Goal: Find specific page/section: Find specific page/section

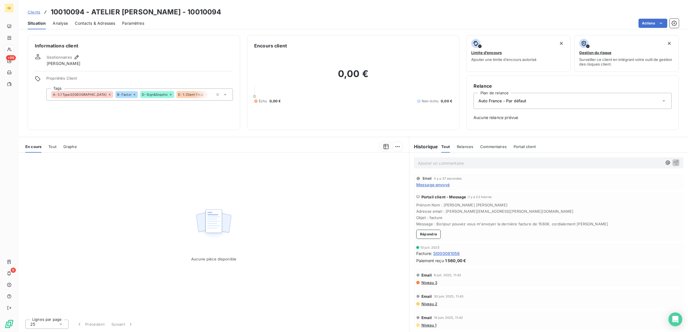
click at [37, 13] on span "Clients" at bounding box center [34, 12] width 13 height 5
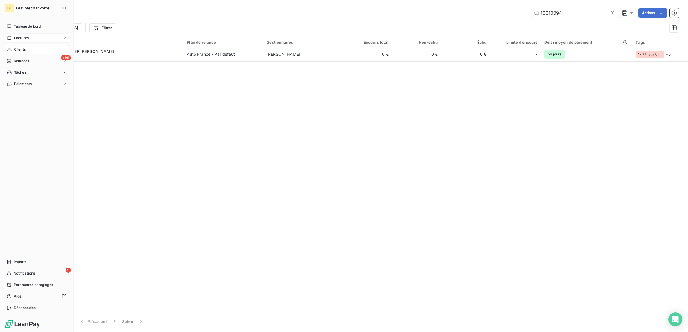
click at [25, 38] on span "Factures" at bounding box center [21, 37] width 15 height 5
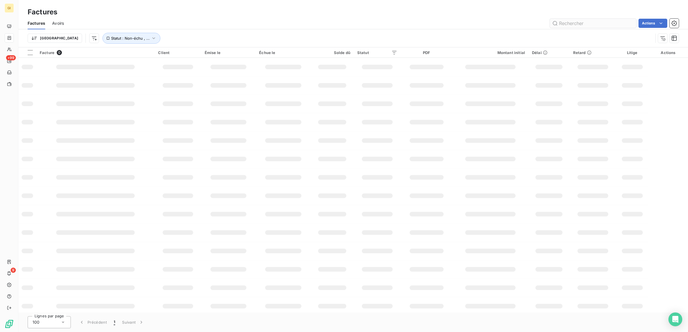
click at [586, 22] on input "text" at bounding box center [593, 23] width 86 height 9
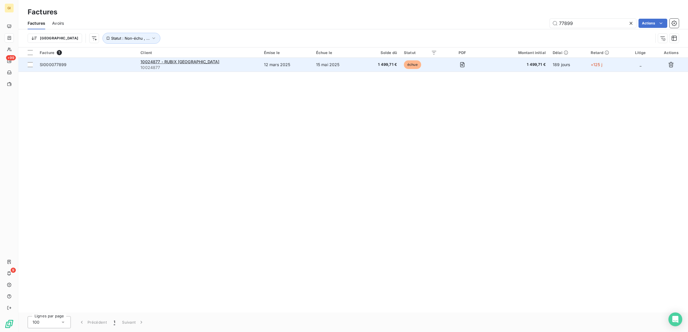
type input "77899"
click at [279, 65] on td "12 mars 2025" at bounding box center [286, 65] width 52 height 14
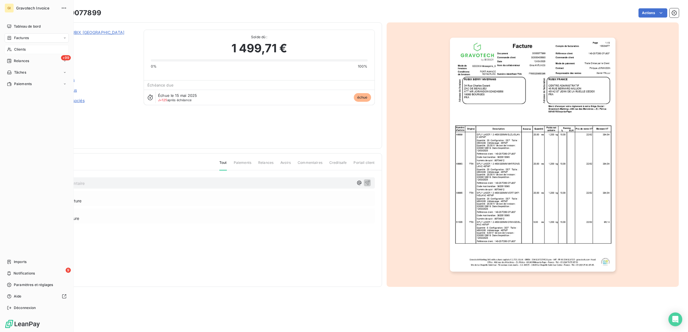
click at [22, 49] on span "Clients" at bounding box center [20, 49] width 12 height 5
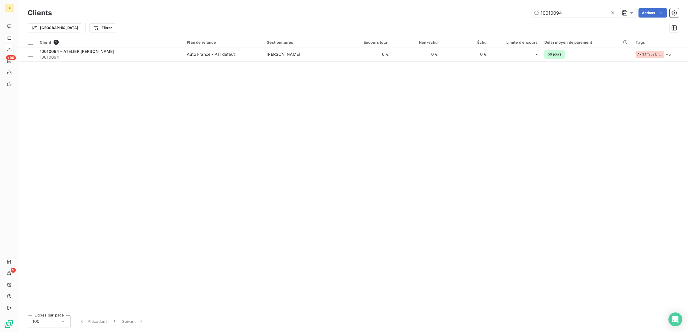
drag, startPoint x: 567, startPoint y: 9, endPoint x: 447, endPoint y: 10, distance: 120.9
click at [448, 10] on div "10010094 Actions" at bounding box center [369, 12] width 620 height 9
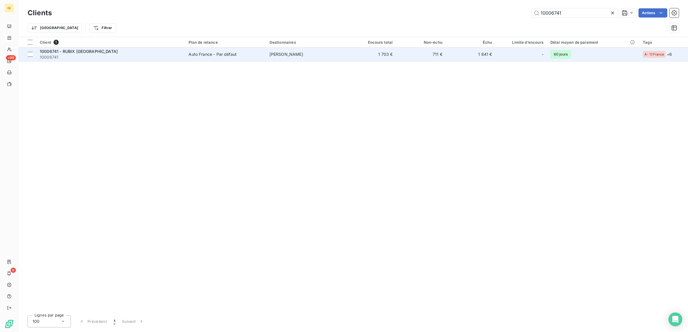
type input "10006741"
click at [172, 53] on div "10006741 - RUBIX [GEOGRAPHIC_DATA]" at bounding box center [111, 52] width 142 height 6
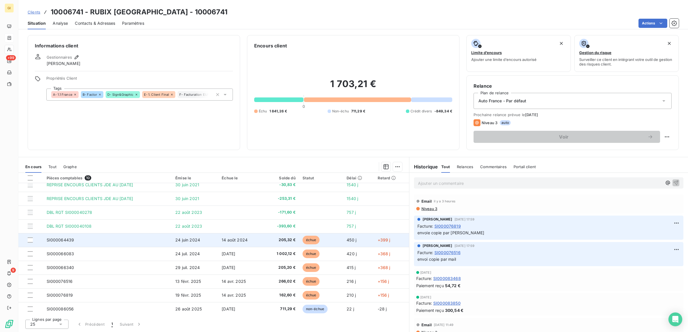
scroll to position [6, 0]
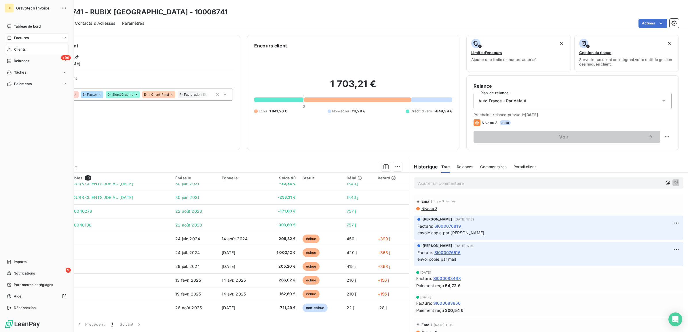
click at [14, 39] on span "Factures" at bounding box center [21, 37] width 15 height 5
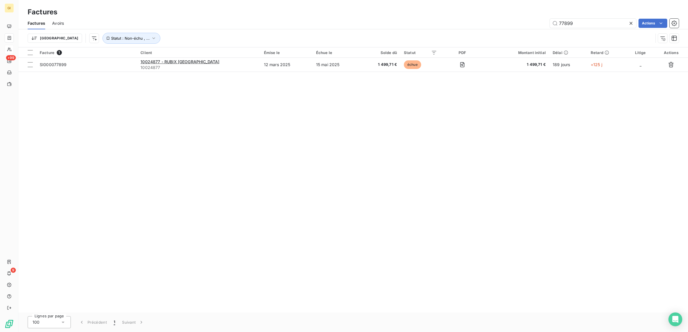
drag, startPoint x: 573, startPoint y: 22, endPoint x: 541, endPoint y: 27, distance: 32.5
click at [543, 26] on div "77899 Actions" at bounding box center [375, 23] width 608 height 9
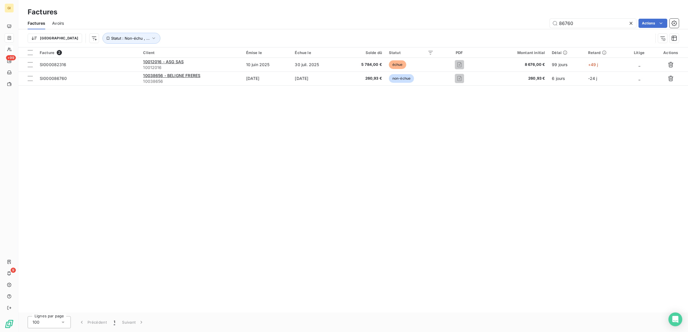
type input "86760"
